Goal: Task Accomplishment & Management: Manage account settings

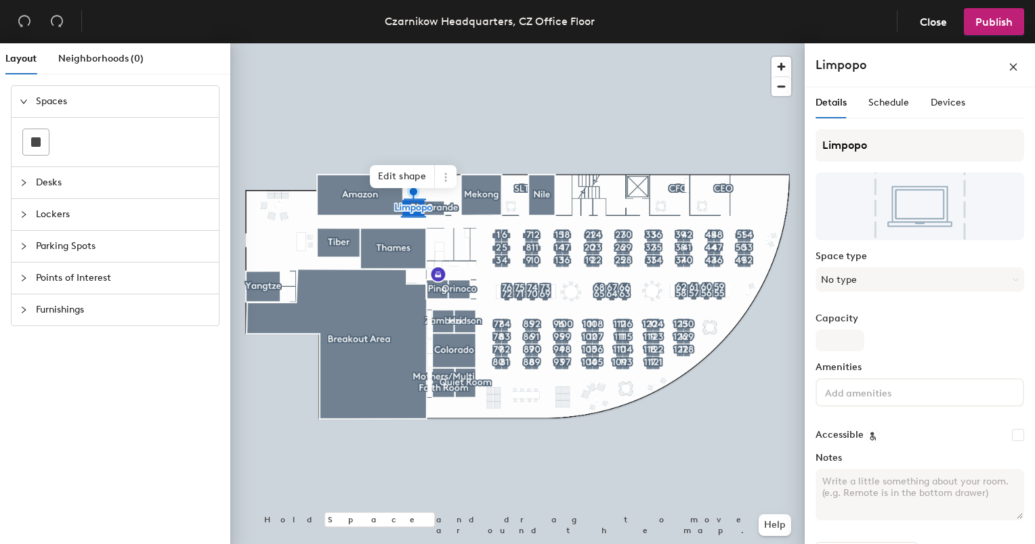
click at [945, 119] on div "Details Schedule Devices" at bounding box center [919, 108] width 209 height 42
click at [948, 107] on span "Devices" at bounding box center [947, 103] width 35 height 12
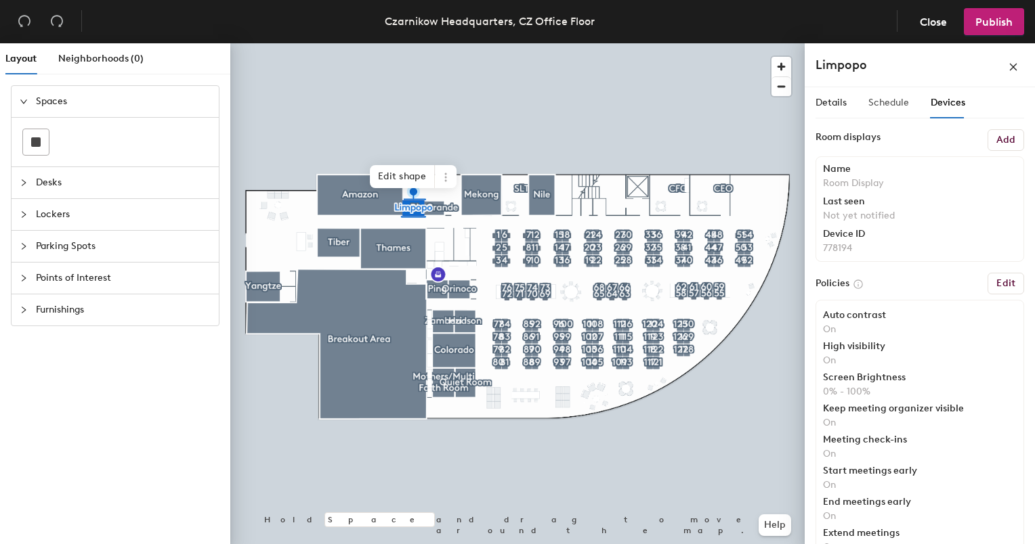
click at [888, 110] on div "Schedule" at bounding box center [888, 102] width 41 height 31
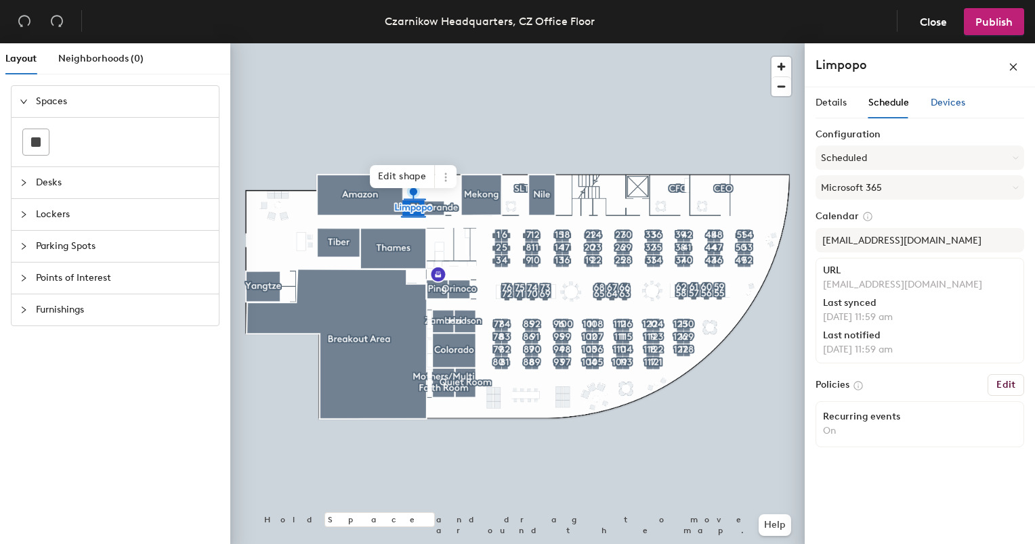
click at [937, 100] on span "Devices" at bounding box center [947, 103] width 35 height 12
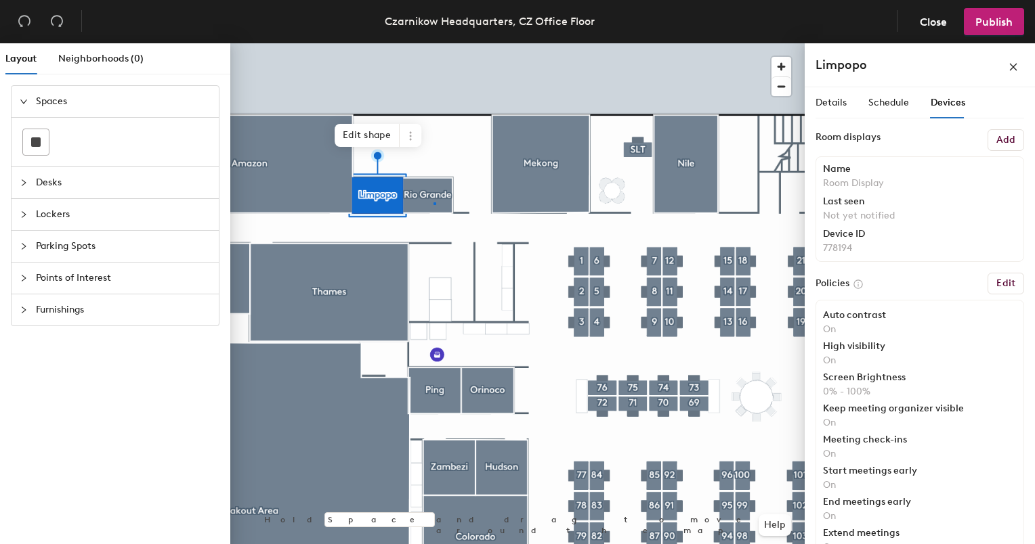
click at [433, 43] on div at bounding box center [517, 43] width 574 height 0
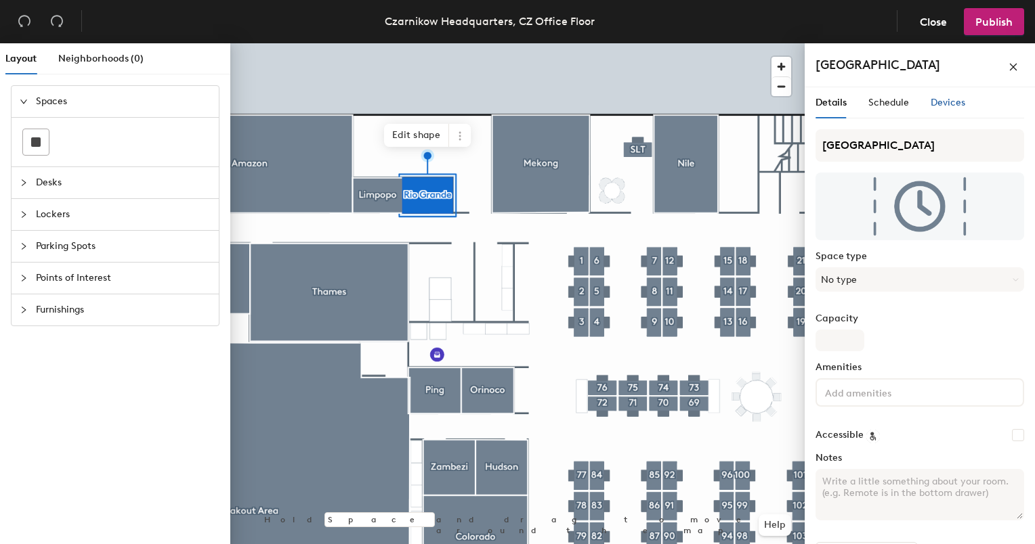
click at [942, 106] on span "Devices" at bounding box center [947, 103] width 35 height 12
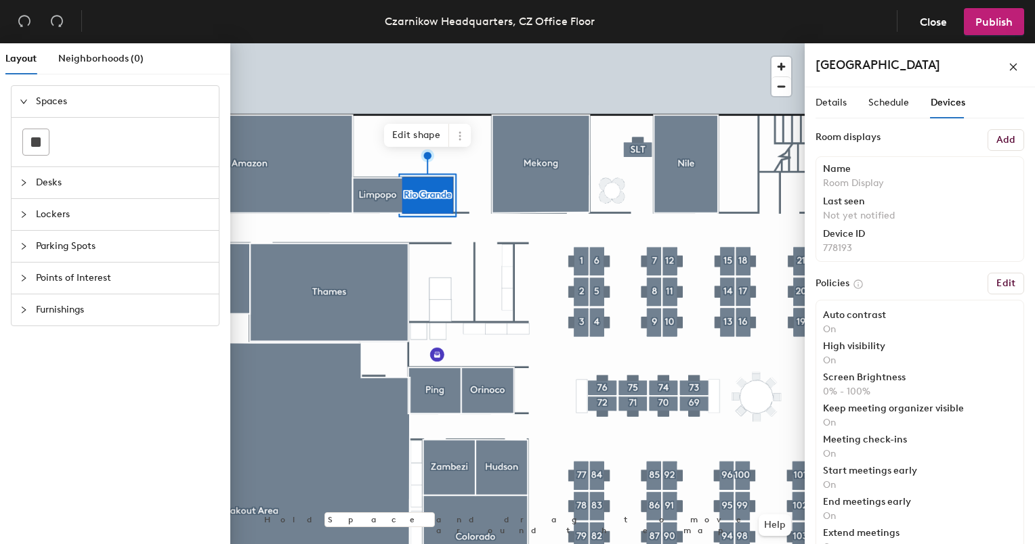
scroll to position [61, 0]
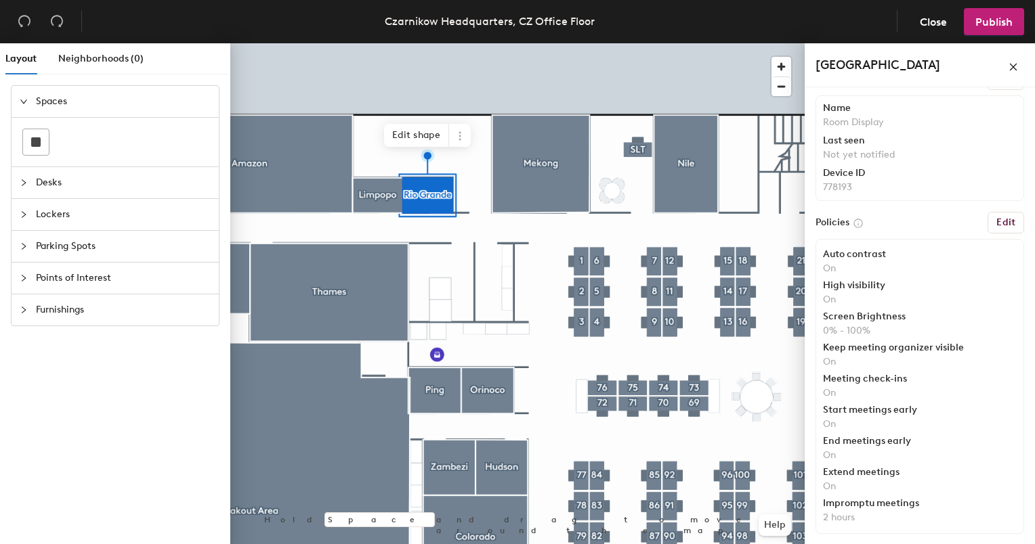
click at [1008, 212] on button "Edit" at bounding box center [1005, 223] width 37 height 22
click at [999, 223] on h6 "Edit" at bounding box center [1005, 222] width 19 height 11
click at [1002, 225] on h6 "Edit" at bounding box center [1005, 222] width 19 height 11
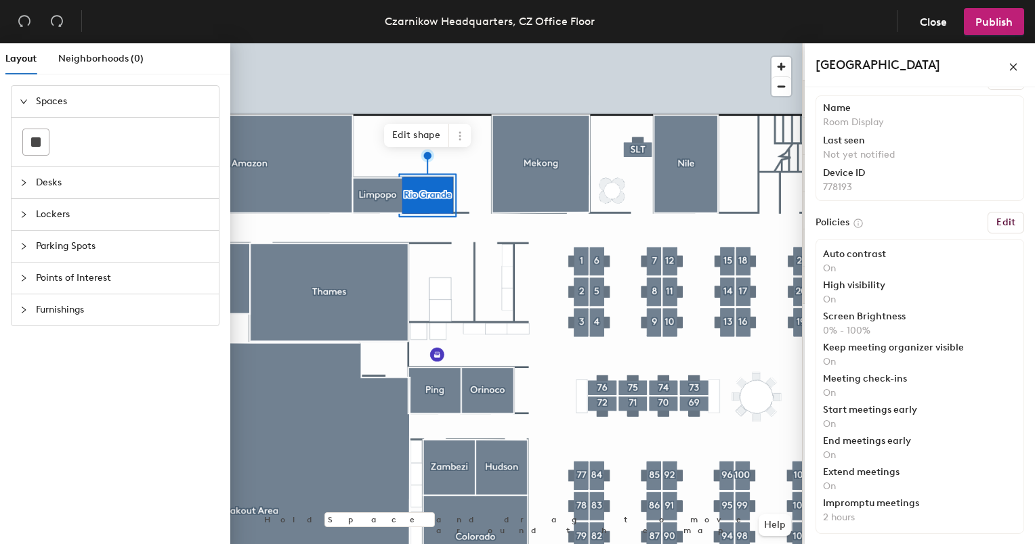
click at [1002, 225] on h6 "Edit" at bounding box center [1005, 222] width 19 height 11
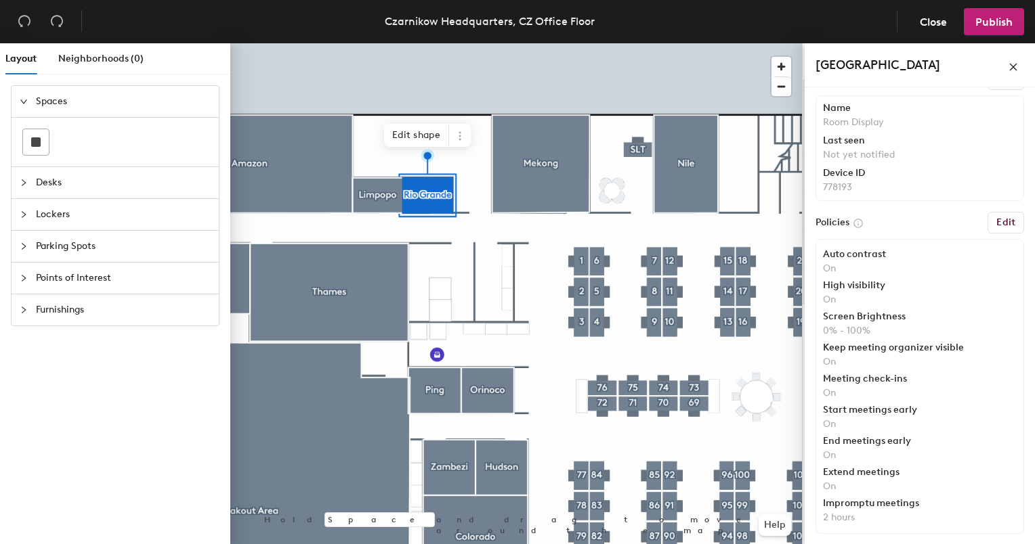
click at [1002, 225] on h6 "Edit" at bounding box center [1005, 222] width 19 height 11
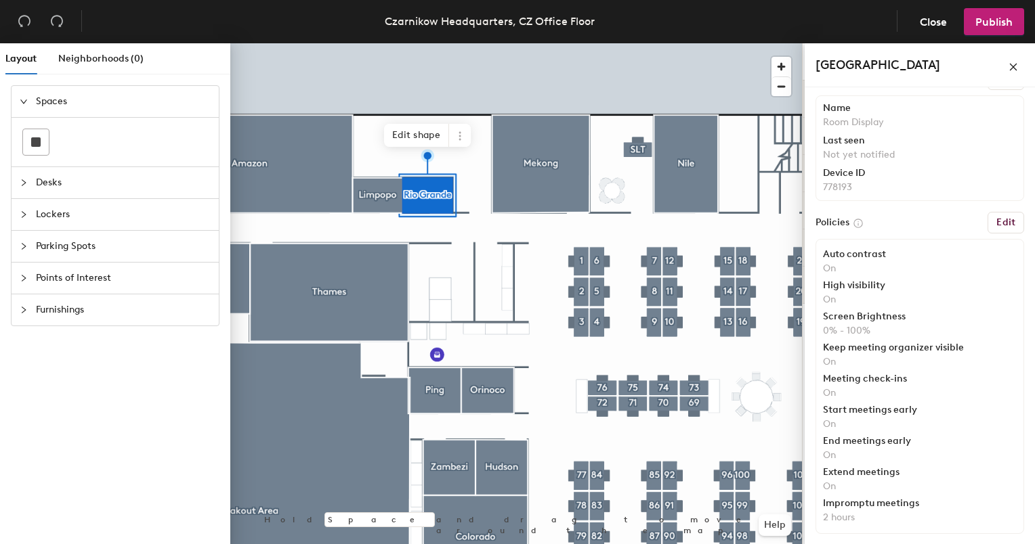
click at [1002, 225] on h6 "Edit" at bounding box center [1005, 222] width 19 height 11
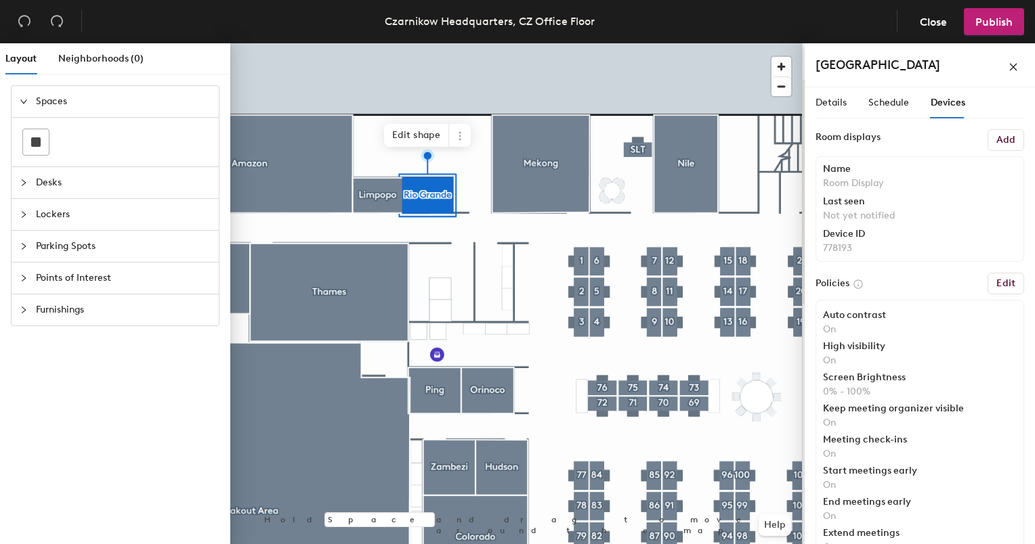
click at [999, 274] on button "Edit" at bounding box center [1005, 284] width 37 height 22
drag, startPoint x: 999, startPoint y: 274, endPoint x: 892, endPoint y: 110, distance: 195.5
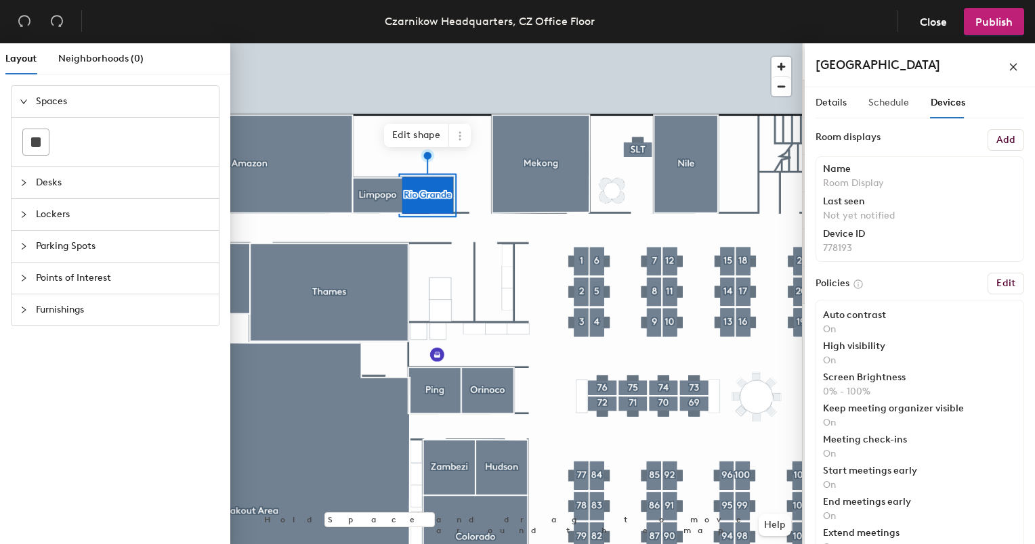
click at [892, 110] on div "Details Schedule Devices Room displays Add Name Room Display Last seen Not yet …" at bounding box center [919, 318] width 230 height 462
click at [892, 110] on div "Schedule" at bounding box center [888, 102] width 41 height 31
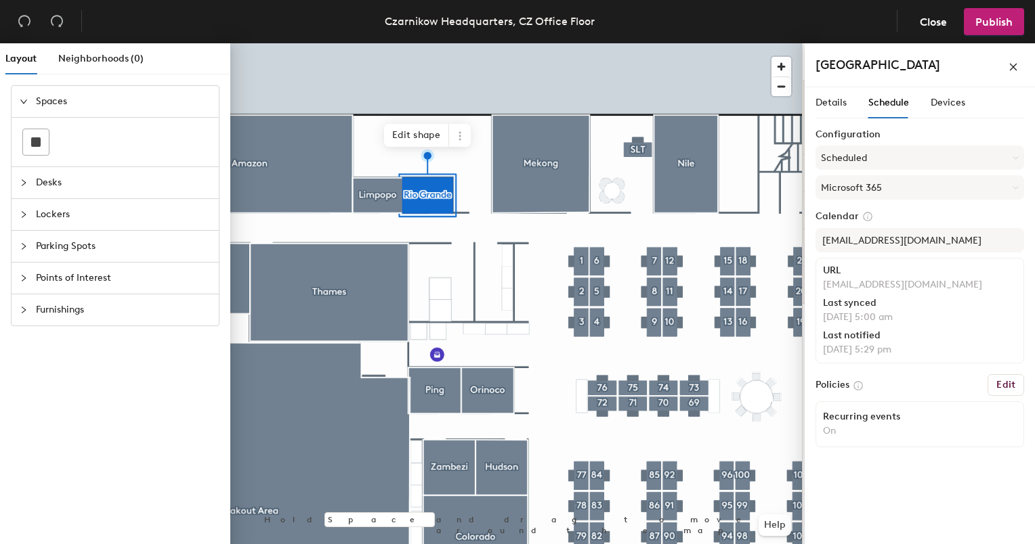
click at [928, 102] on div "Details Schedule Devices" at bounding box center [890, 102] width 150 height 31
click at [947, 104] on span "Devices" at bounding box center [947, 103] width 35 height 12
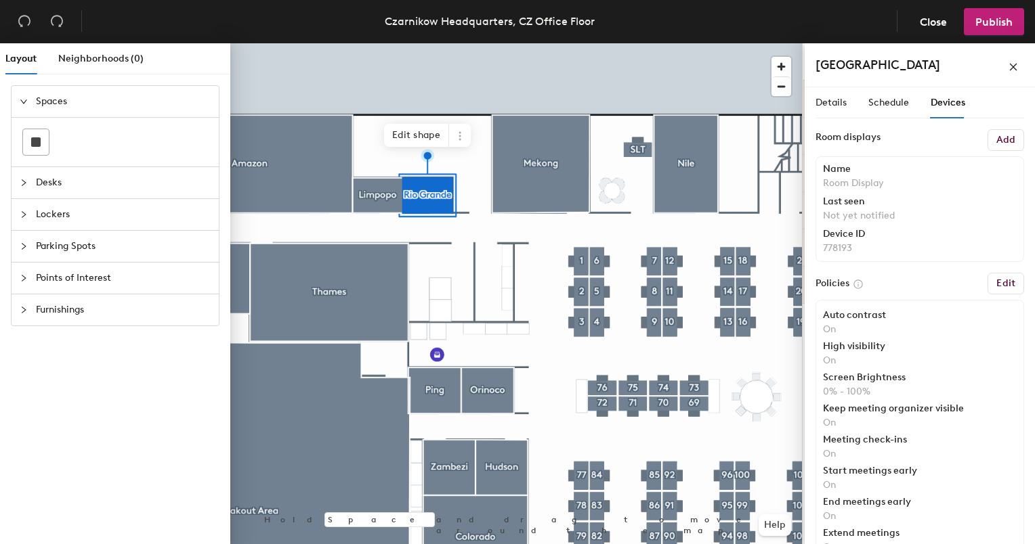
click at [988, 291] on button "Edit" at bounding box center [1005, 284] width 37 height 22
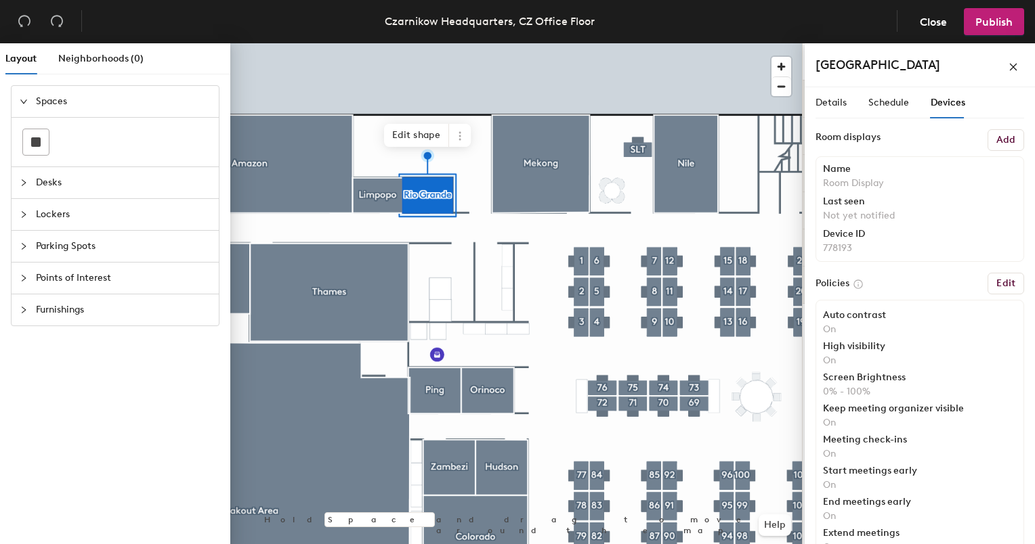
drag, startPoint x: 988, startPoint y: 291, endPoint x: 990, endPoint y: 307, distance: 16.4
click at [990, 307] on div "Room displays Add Name Room Display Last seen Not yet notified Device ID 778193…" at bounding box center [919, 364] width 209 height 471
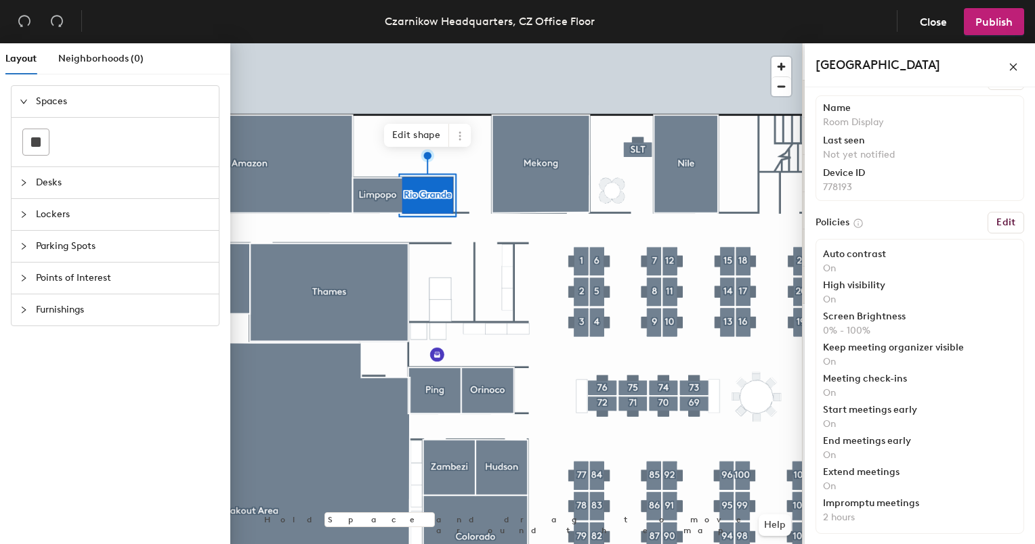
scroll to position [61, 0]
click at [1005, 219] on button "Edit" at bounding box center [1005, 223] width 37 height 22
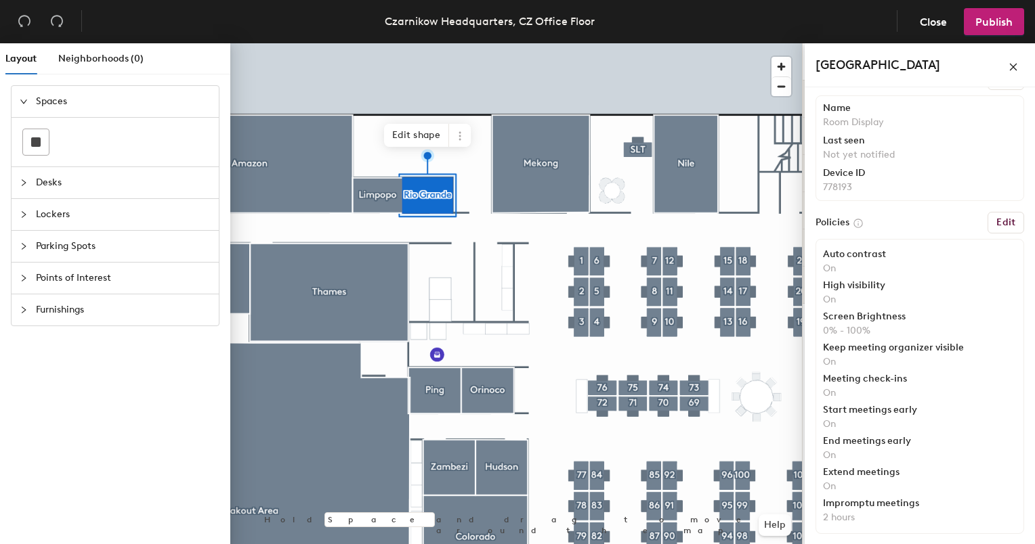
click at [1005, 219] on button "Edit" at bounding box center [1005, 223] width 37 height 22
click at [27, 305] on div at bounding box center [28, 310] width 16 height 15
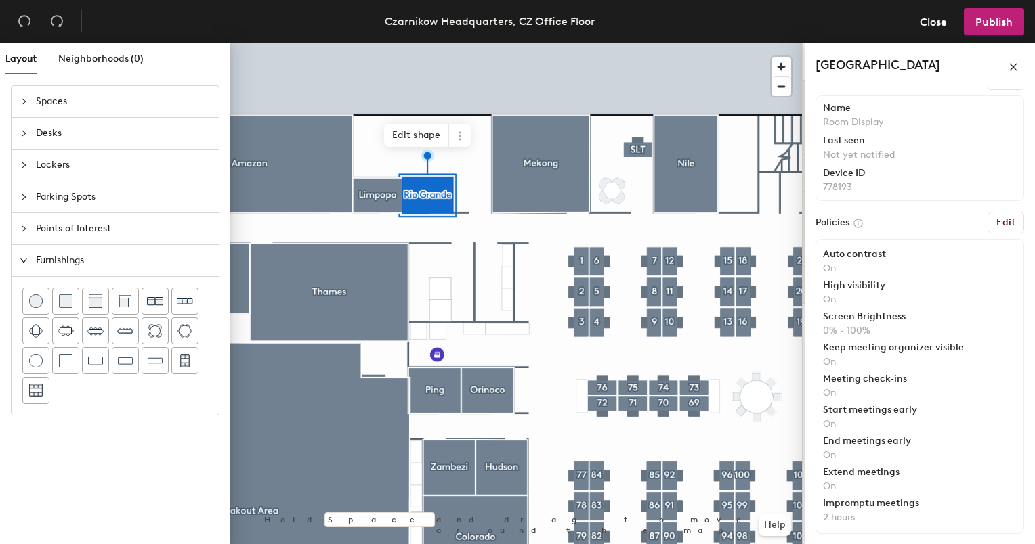
click at [28, 246] on div "Furnishings" at bounding box center [115, 260] width 207 height 31
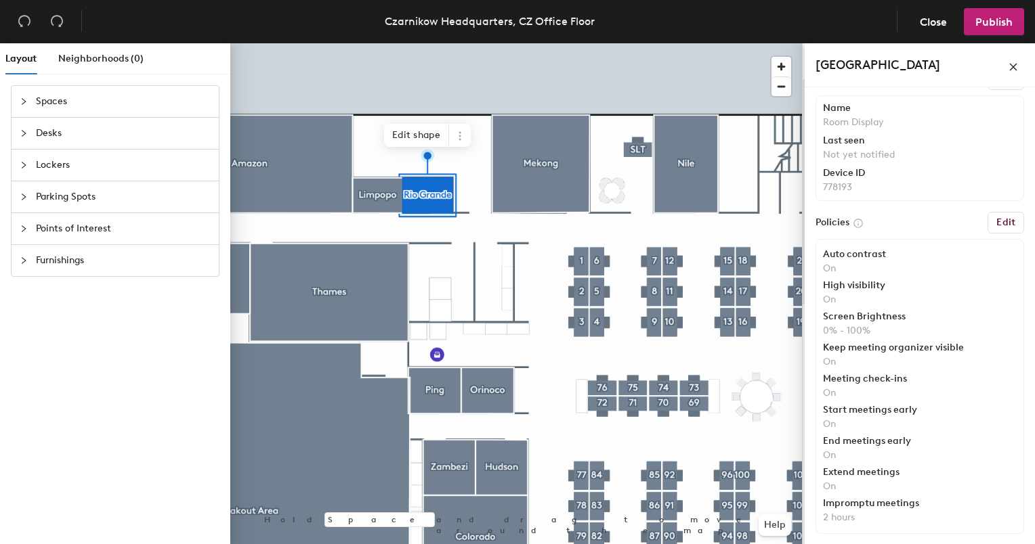
click at [27, 135] on div at bounding box center [28, 133] width 16 height 15
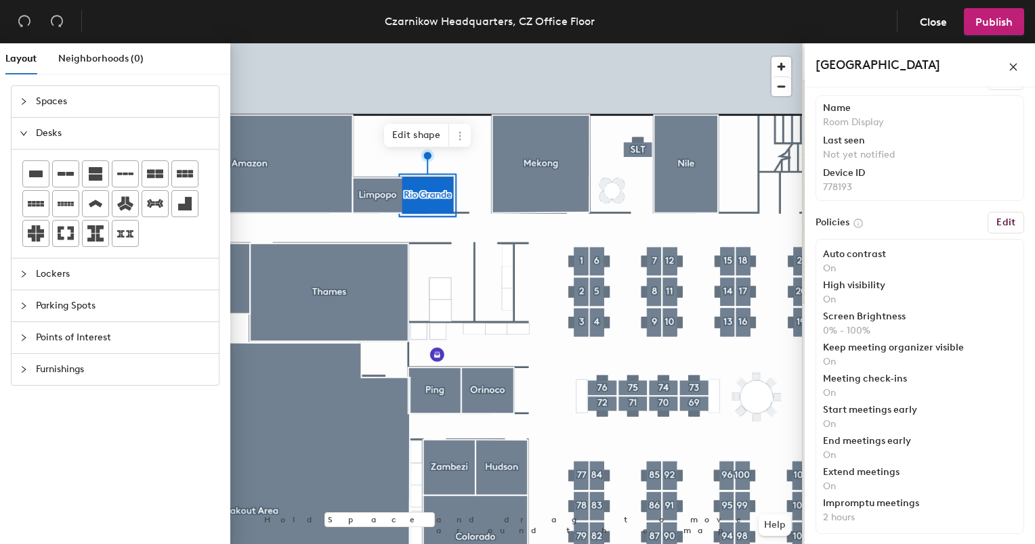
click at [27, 267] on div at bounding box center [28, 274] width 16 height 15
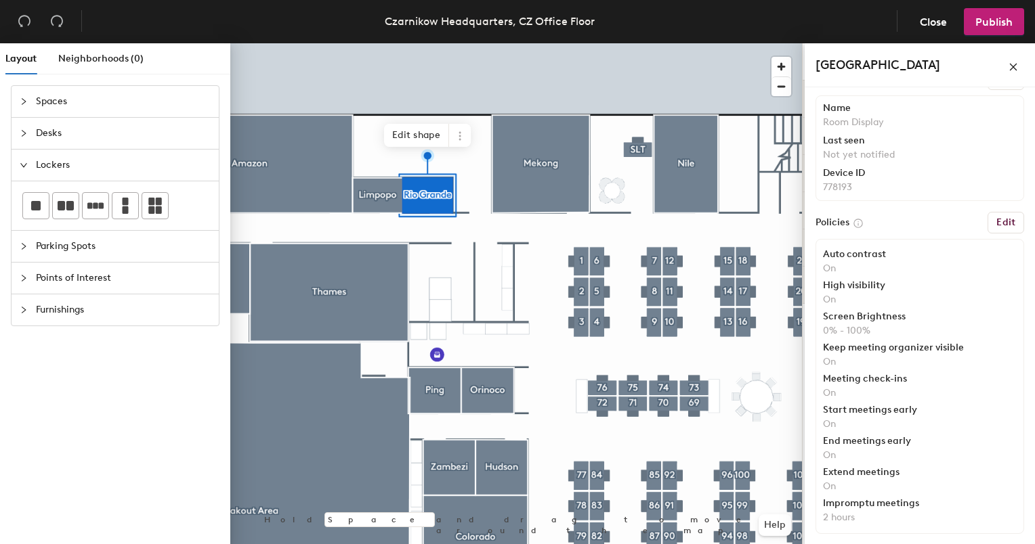
click at [33, 239] on div at bounding box center [28, 246] width 16 height 15
click at [28, 280] on div at bounding box center [28, 278] width 16 height 15
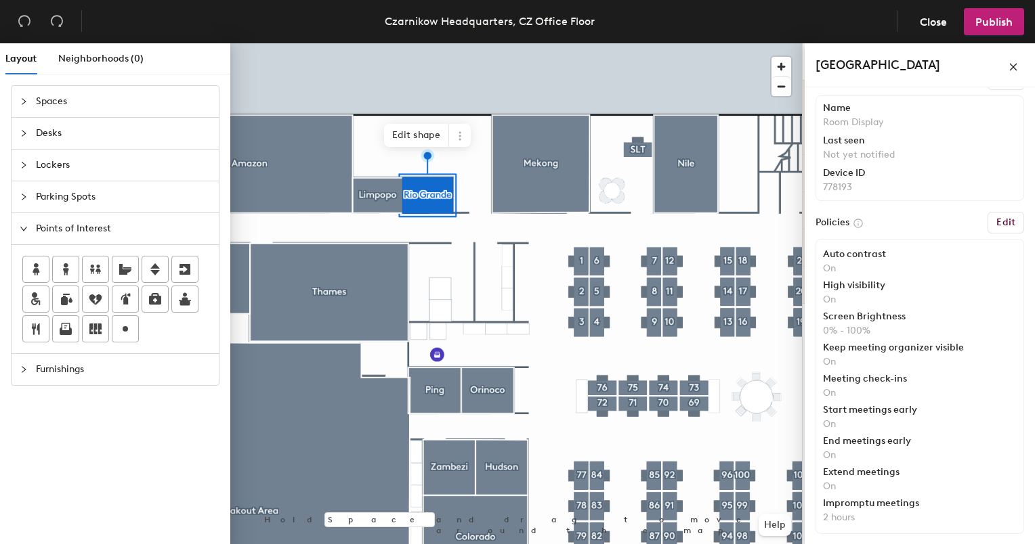
click at [41, 87] on span "Spaces" at bounding box center [123, 101] width 175 height 31
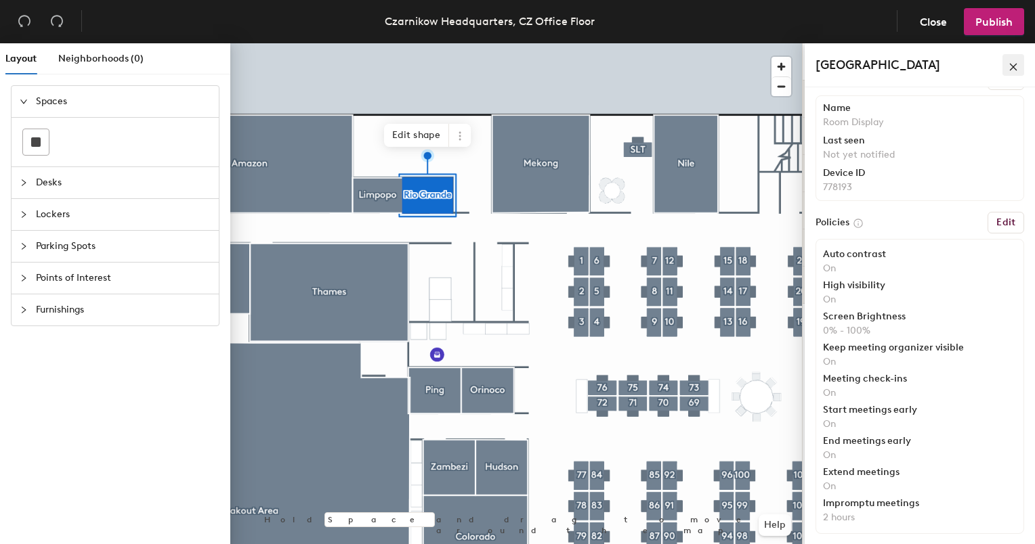
click at [1005, 68] on button "button" at bounding box center [1013, 65] width 22 height 22
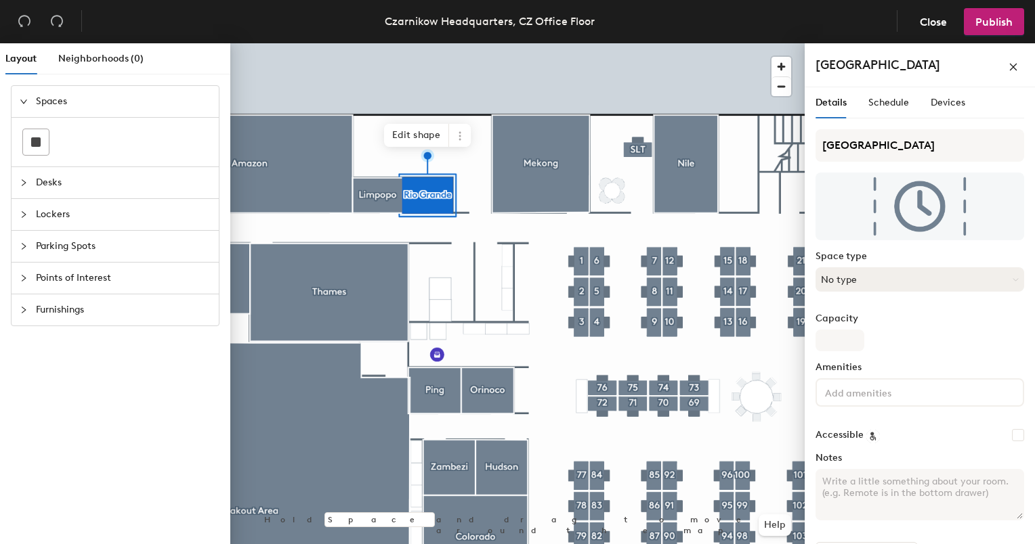
click at [883, 284] on button "No type" at bounding box center [919, 279] width 209 height 24
click at [964, 104] on div "Details Schedule Devices" at bounding box center [919, 102] width 209 height 31
click at [948, 105] on span "Devices" at bounding box center [947, 103] width 35 height 12
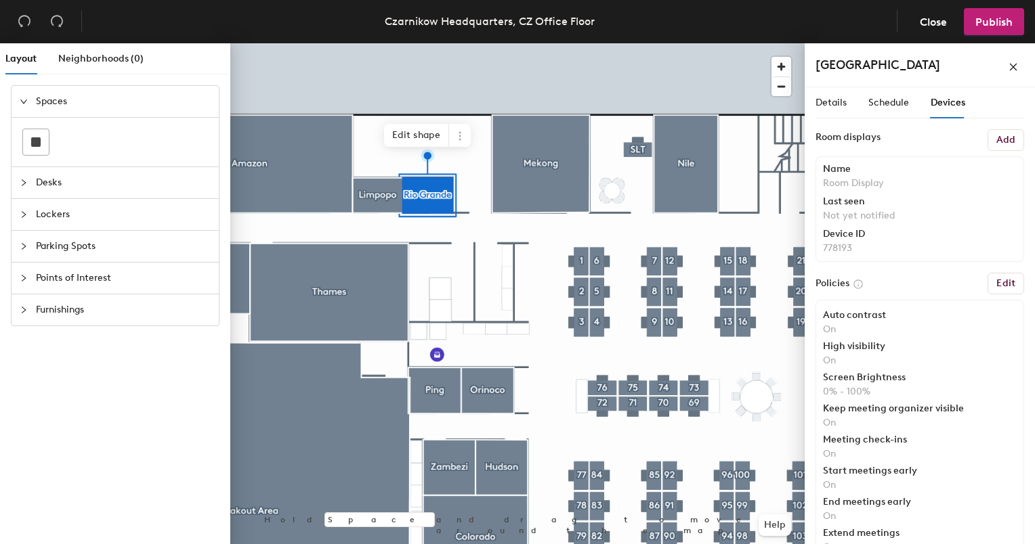
click at [996, 280] on h6 "Edit" at bounding box center [1005, 283] width 19 height 11
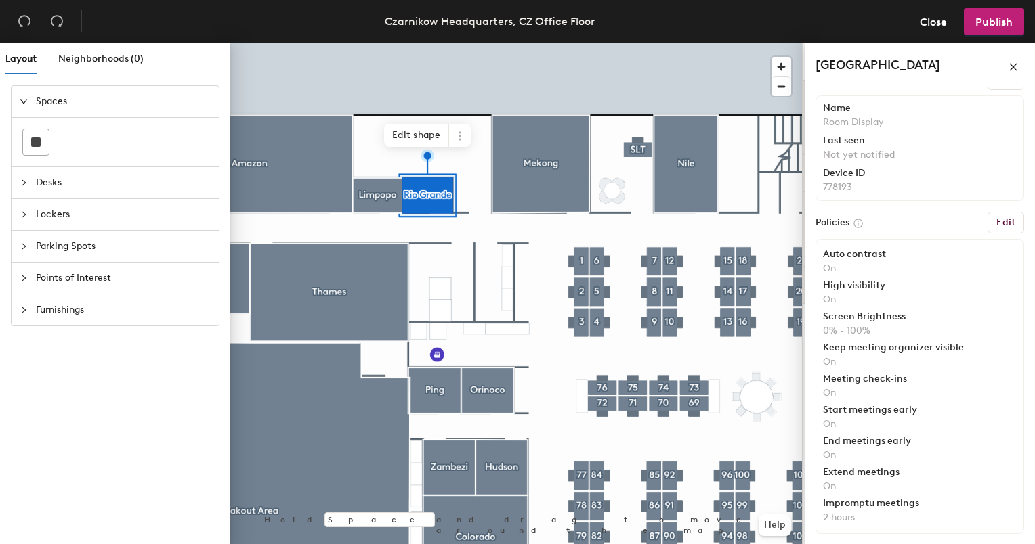
click at [930, 384] on div "Meeting check-ins On" at bounding box center [920, 387] width 194 height 26
drag, startPoint x: 930, startPoint y: 384, endPoint x: 856, endPoint y: 455, distance: 102.5
click at [856, 455] on p "On" at bounding box center [920, 456] width 194 height 12
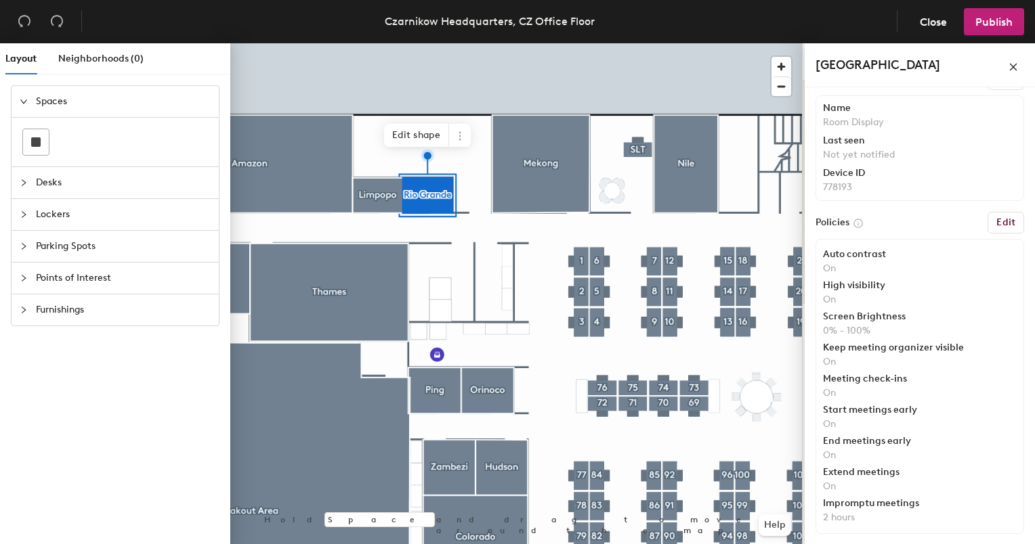
scroll to position [0, 0]
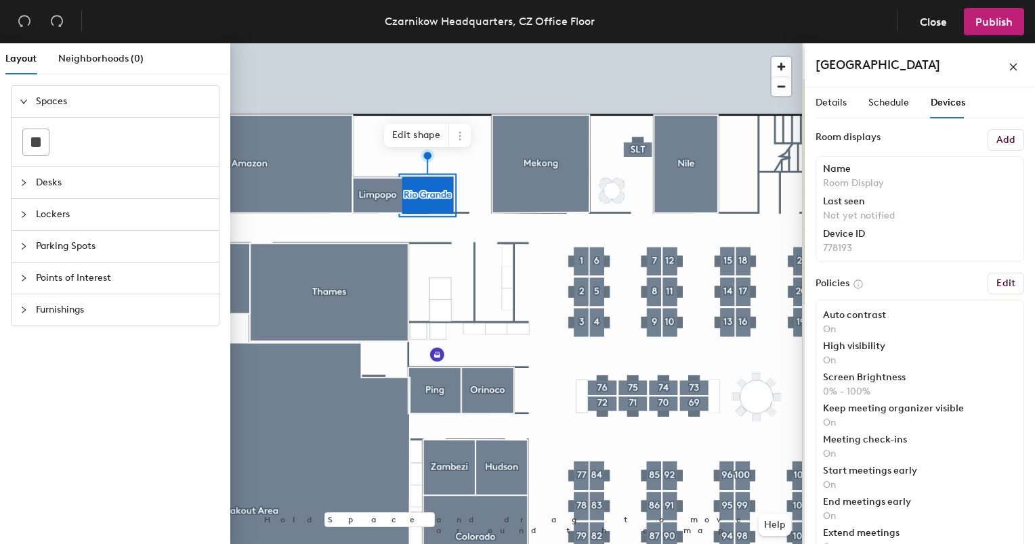
click at [858, 286] on icon at bounding box center [858, 284] width 8 height 8
click at [1008, 68] on icon "close" at bounding box center [1012, 66] width 9 height 9
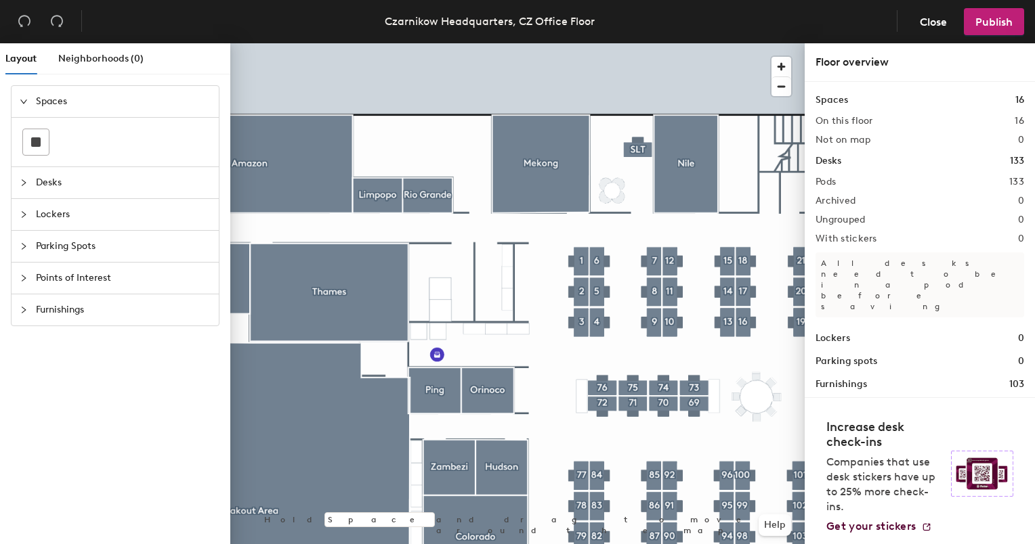
click at [150, 181] on span "Desks" at bounding box center [123, 182] width 175 height 31
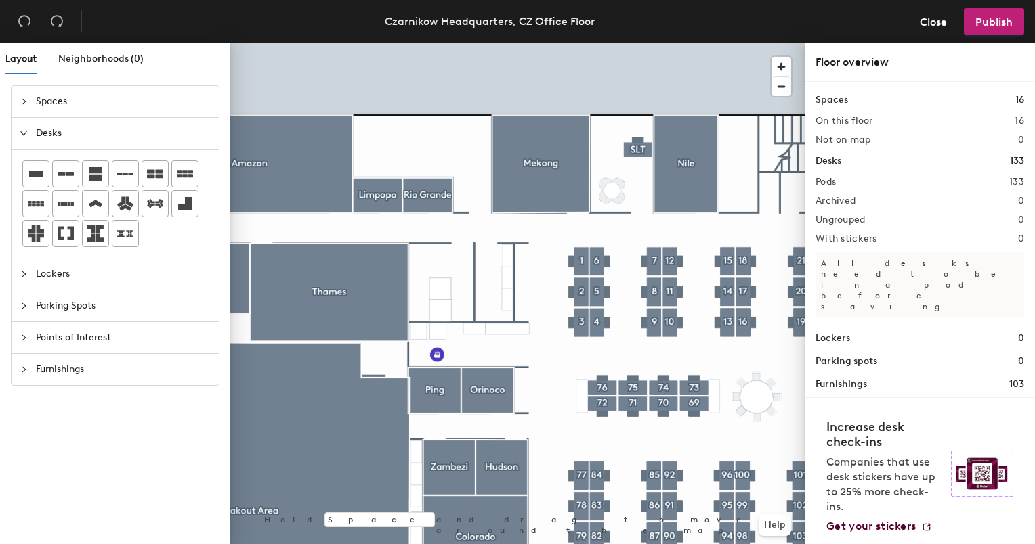
click at [90, 295] on span "Parking Spots" at bounding box center [123, 305] width 175 height 31
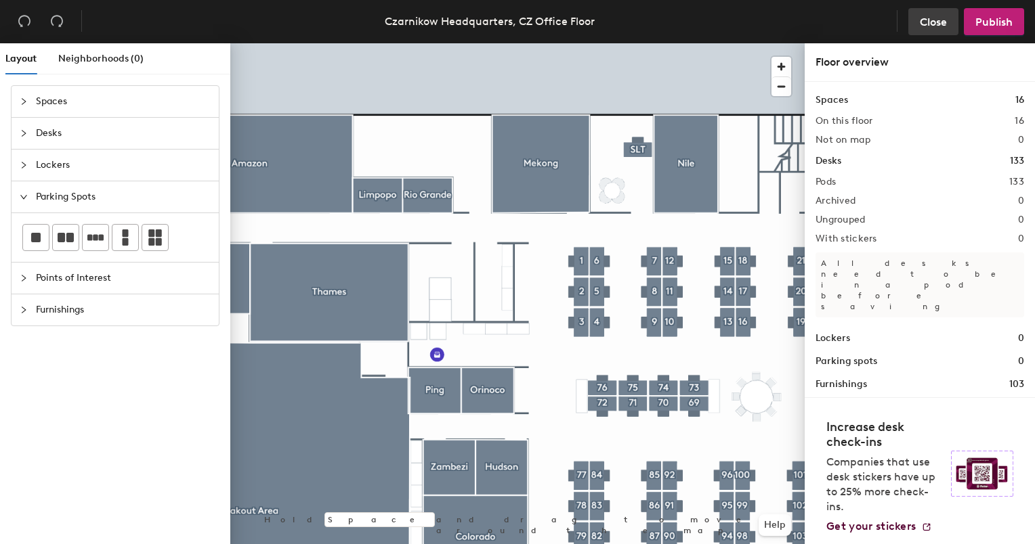
click at [946, 17] on span "Close" at bounding box center [932, 22] width 27 height 13
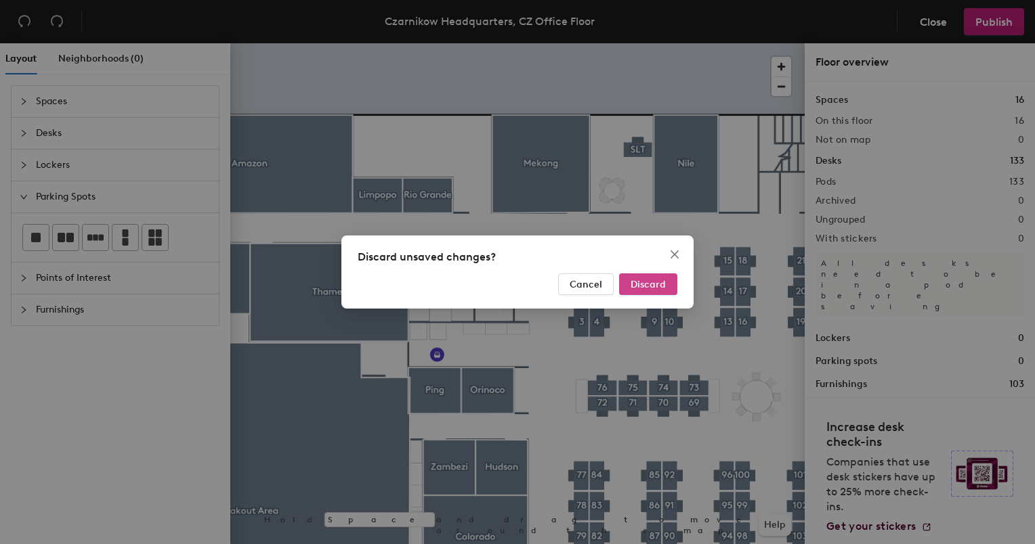
click at [650, 285] on span "Discard" at bounding box center [647, 285] width 35 height 12
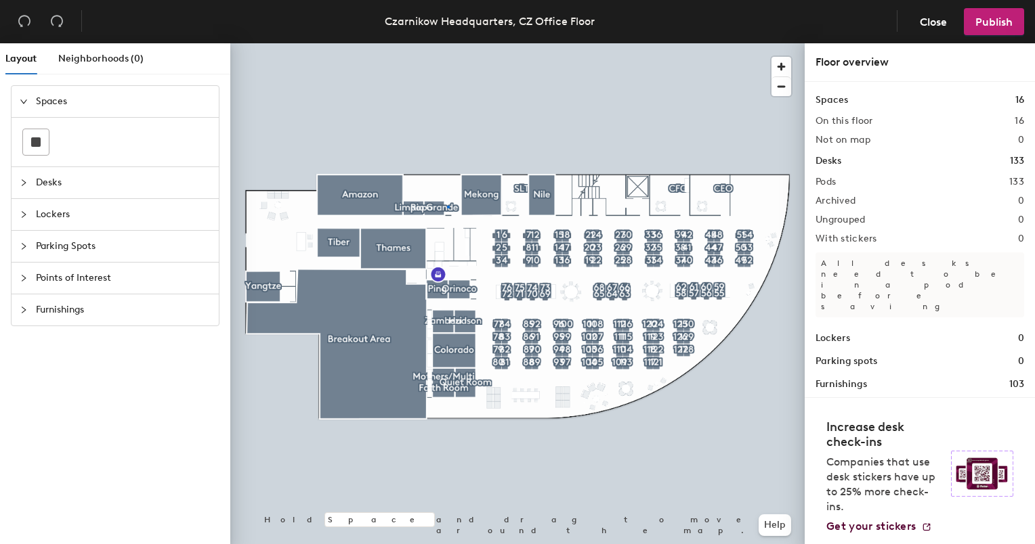
click at [447, 43] on div at bounding box center [517, 43] width 574 height 0
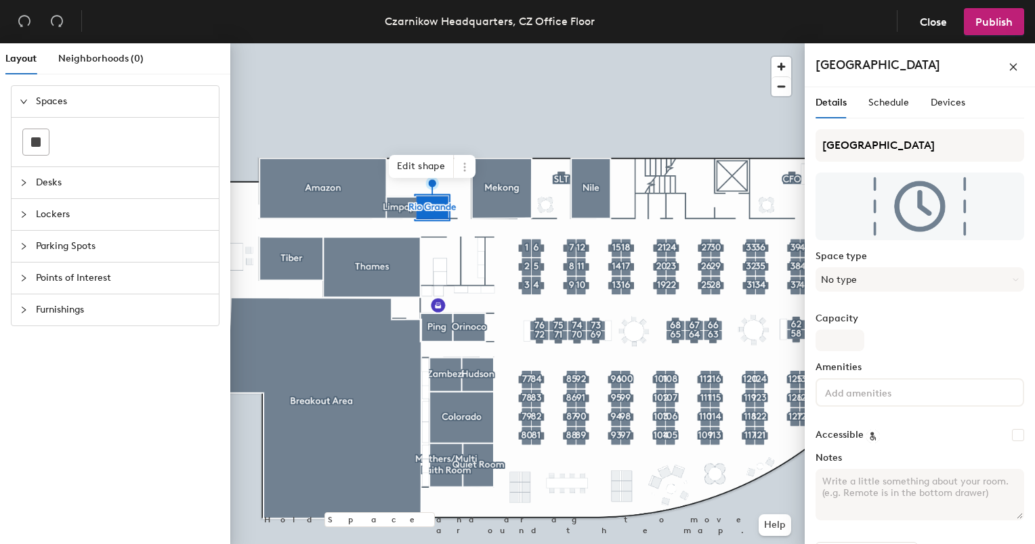
click at [909, 118] on div "Details Schedule Devices" at bounding box center [919, 108] width 209 height 42
click at [940, 110] on div "Devices" at bounding box center [947, 102] width 35 height 15
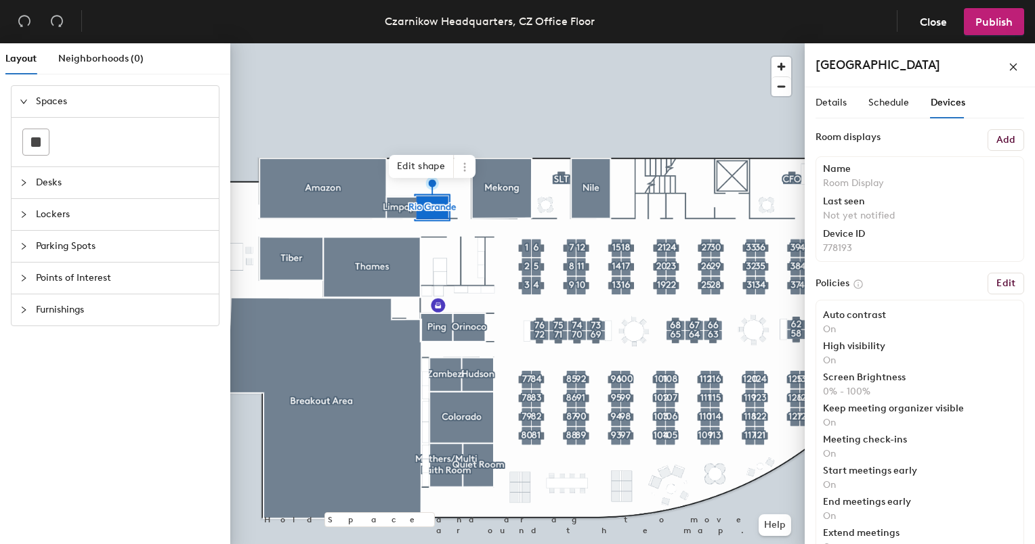
click at [1005, 287] on button "Edit" at bounding box center [1005, 284] width 37 height 22
drag, startPoint x: 1005, startPoint y: 287, endPoint x: 999, endPoint y: 293, distance: 7.7
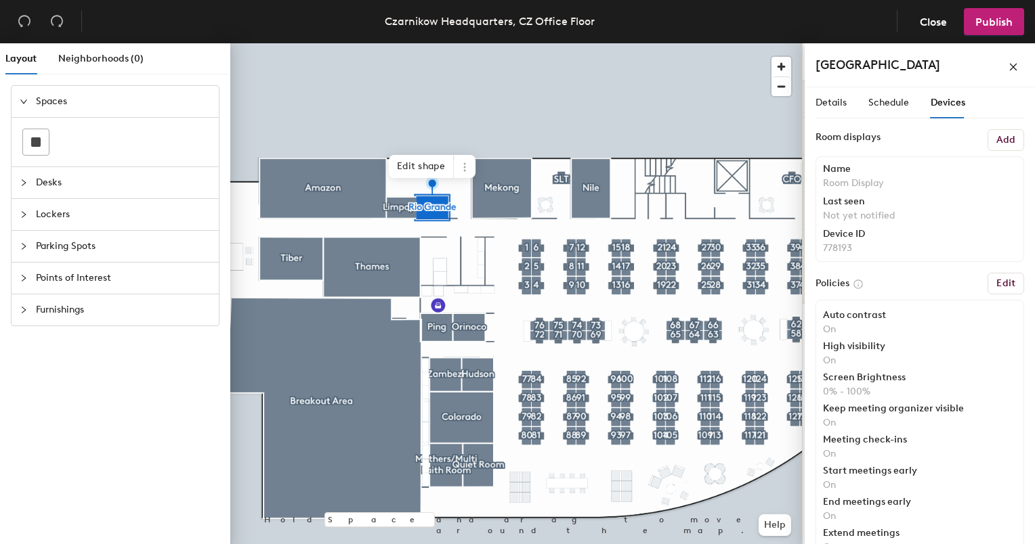
click at [999, 293] on button "Edit" at bounding box center [1005, 284] width 37 height 22
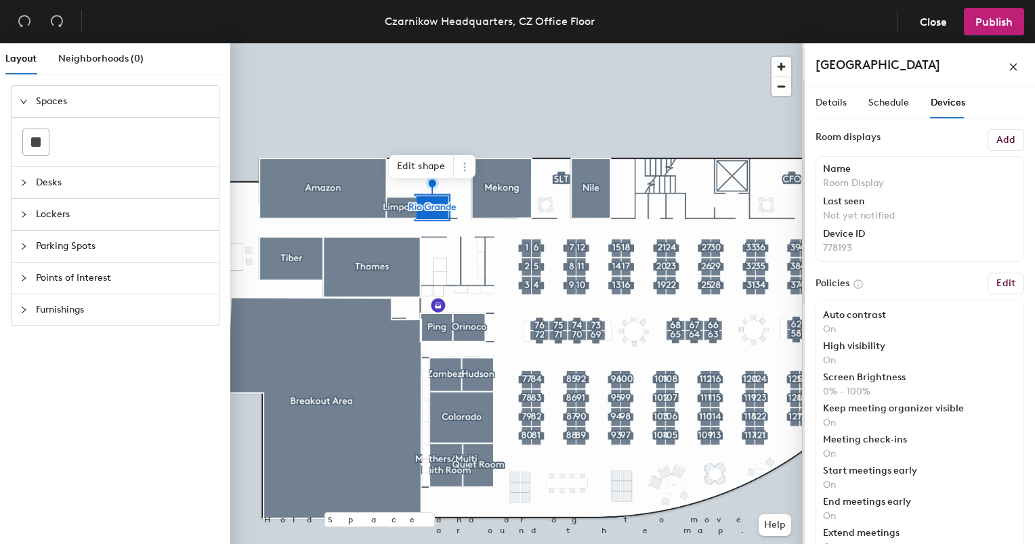
click at [999, 293] on button "Edit" at bounding box center [1005, 284] width 37 height 22
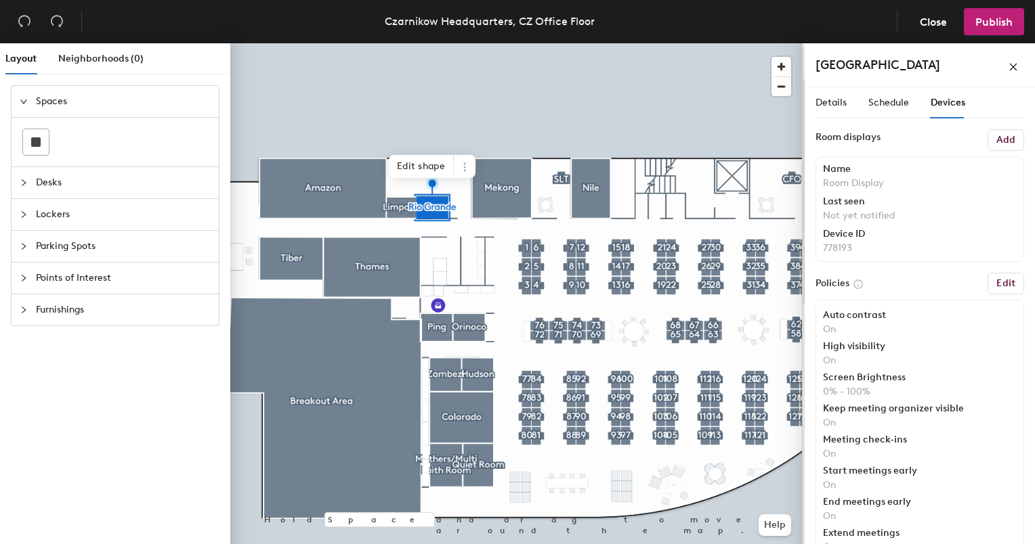
click at [999, 293] on button "Edit" at bounding box center [1005, 284] width 37 height 22
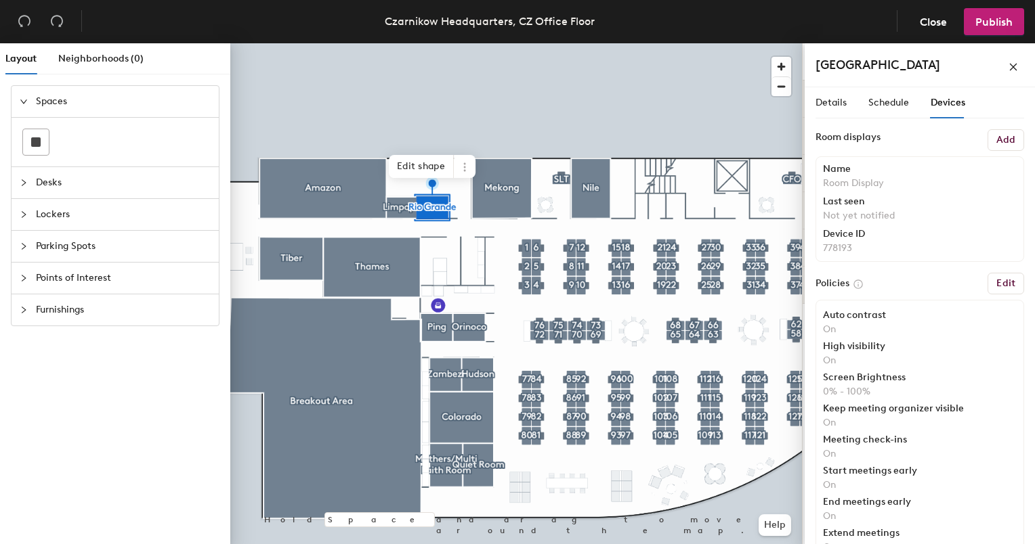
click at [999, 293] on button "Edit" at bounding box center [1005, 284] width 37 height 22
drag, startPoint x: 999, startPoint y: 293, endPoint x: 997, endPoint y: 303, distance: 11.2
click at [997, 303] on div "Room displays Add Name Room Display Last seen Not yet notified Device ID 778193…" at bounding box center [919, 364] width 209 height 471
click at [999, 282] on h6 "Edit" at bounding box center [1005, 283] width 19 height 11
drag, startPoint x: 999, startPoint y: 282, endPoint x: 999, endPoint y: 257, distance: 25.1
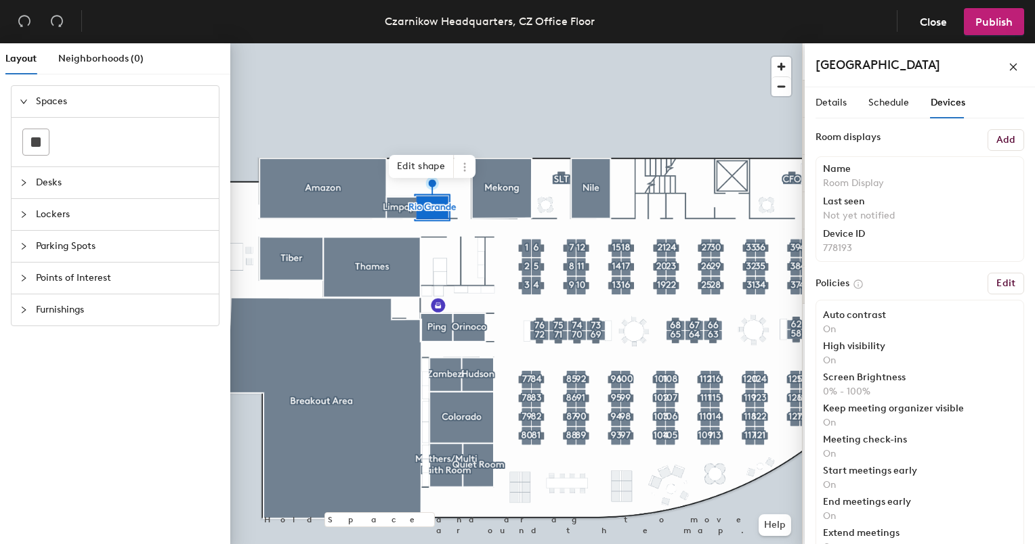
click at [999, 257] on div "Room displays Add Name Room Display Last seen Not yet notified Device ID 778193…" at bounding box center [919, 364] width 209 height 471
click at [999, 257] on div "Name Room Display Last seen Not yet notified Device ID 778193" at bounding box center [919, 209] width 209 height 106
drag, startPoint x: 999, startPoint y: 257, endPoint x: 999, endPoint y: 279, distance: 21.7
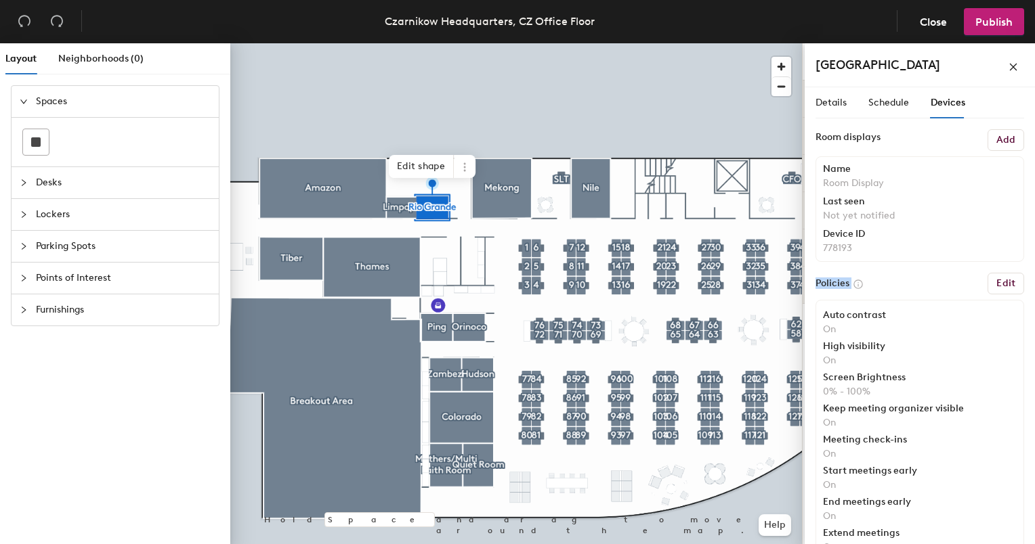
click at [999, 279] on h6 "Edit" at bounding box center [1005, 283] width 19 height 11
drag, startPoint x: 999, startPoint y: 279, endPoint x: 999, endPoint y: 208, distance: 71.1
click at [999, 208] on div "Room displays Add Name Room Display Last seen Not yet notified Device ID 778193…" at bounding box center [919, 364] width 209 height 471
drag, startPoint x: 999, startPoint y: 208, endPoint x: 999, endPoint y: 187, distance: 21.0
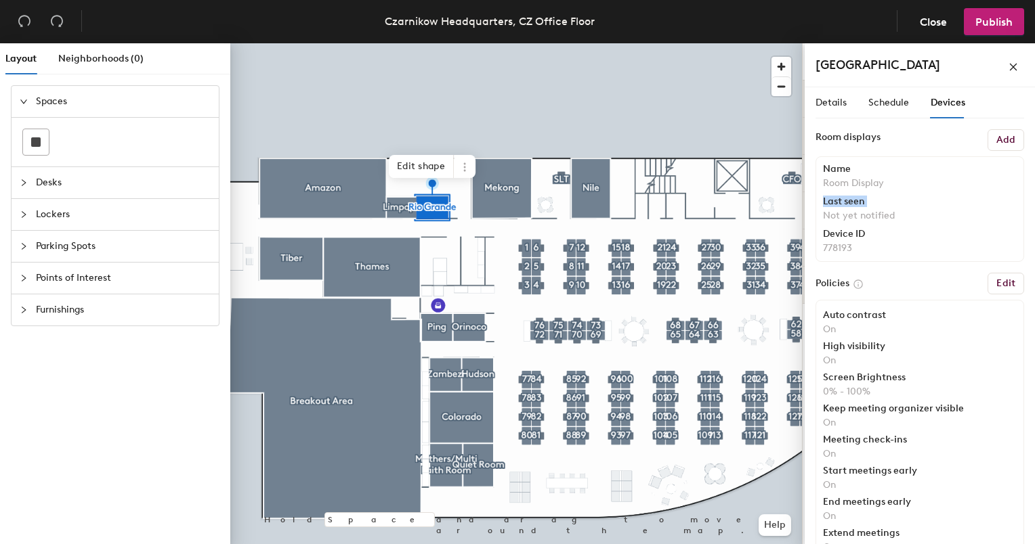
click at [999, 187] on div "Name Room Display Last seen Not yet notified Device ID 778193" at bounding box center [919, 209] width 209 height 106
click at [999, 187] on p "Room Display" at bounding box center [920, 183] width 194 height 12
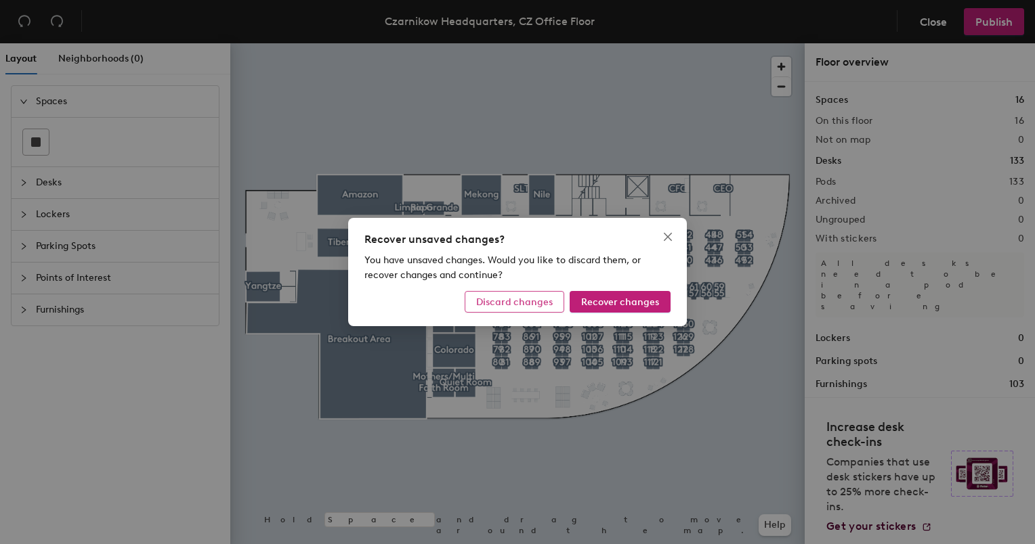
click at [556, 296] on button "Discard changes" at bounding box center [514, 302] width 100 height 22
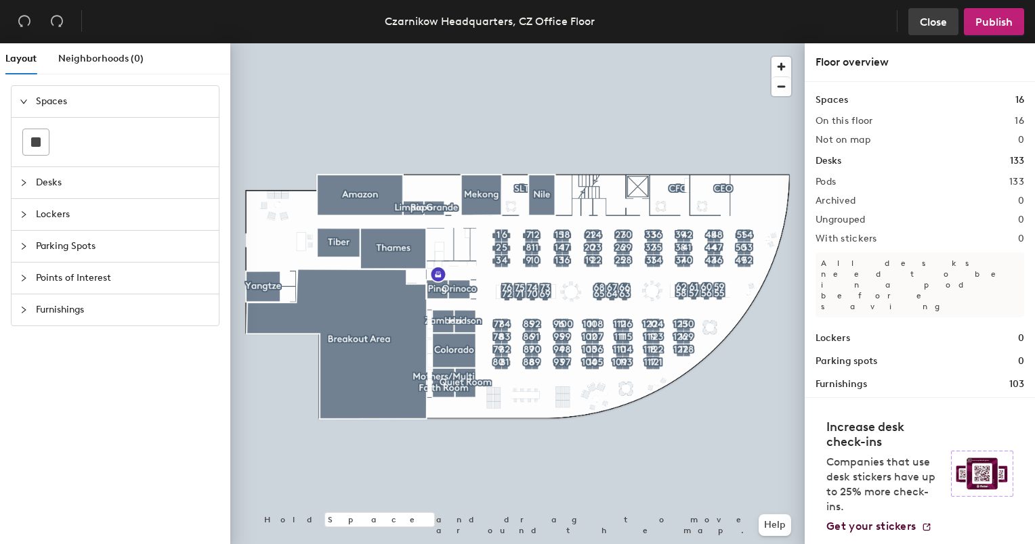
click at [926, 17] on span "Close" at bounding box center [932, 22] width 27 height 13
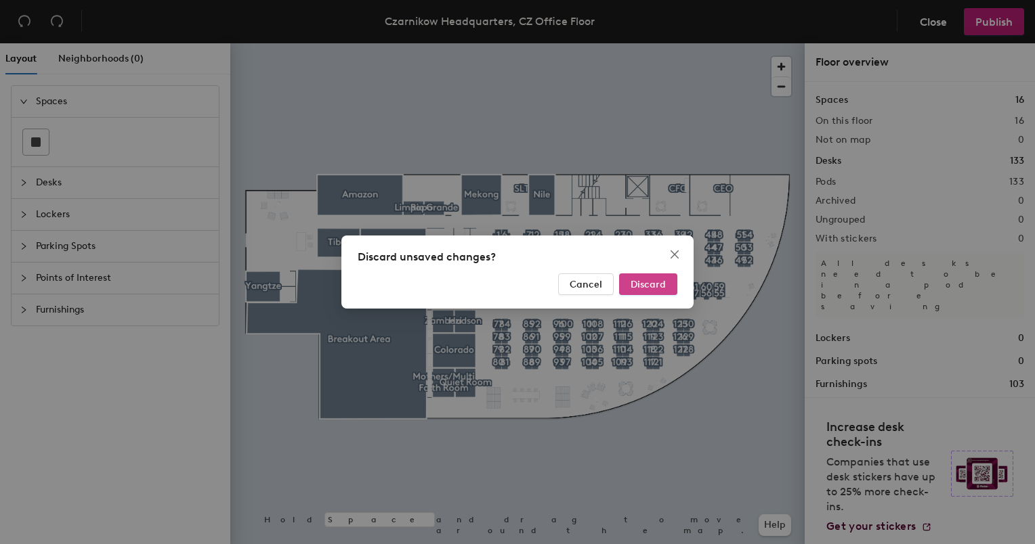
click at [649, 290] on span "Discard" at bounding box center [647, 285] width 35 height 12
